Goal: Task Accomplishment & Management: Use online tool/utility

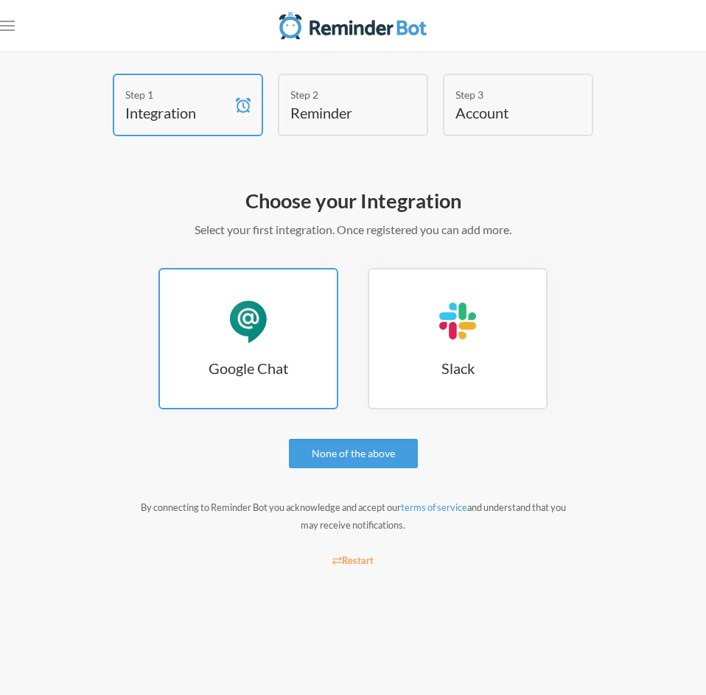
click at [293, 337] on link "Google Chat Google Chat" at bounding box center [248, 338] width 180 height 141
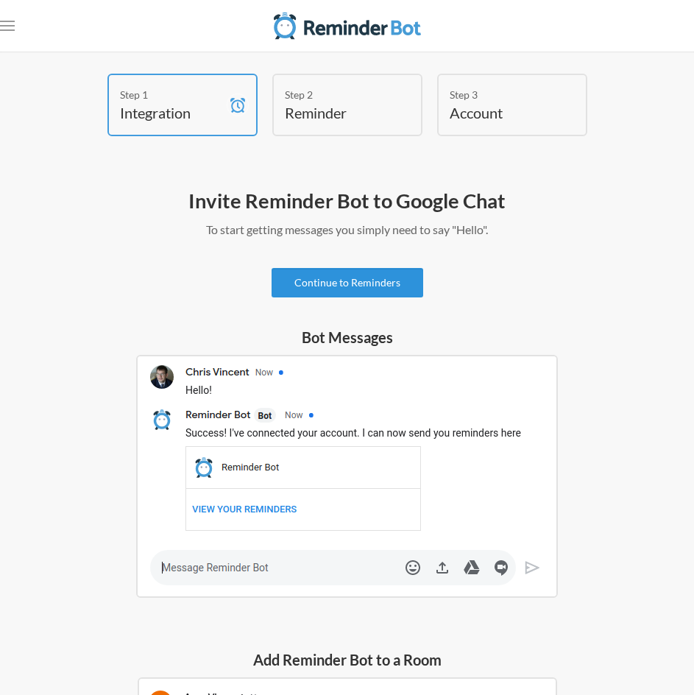
click at [394, 293] on link "Continue to Reminders" at bounding box center [348, 282] width 152 height 29
